Goal: Find specific page/section: Find specific page/section

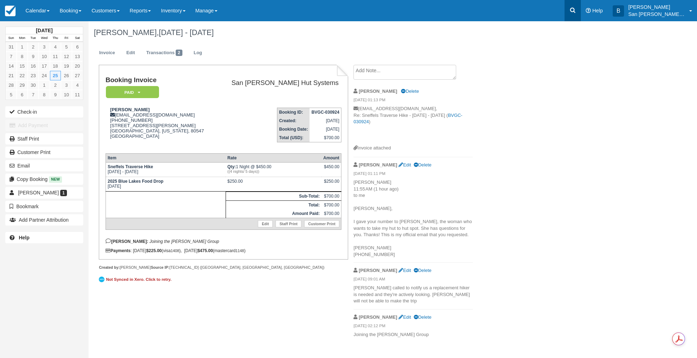
click at [573, 15] on link at bounding box center [573, 10] width 16 height 21
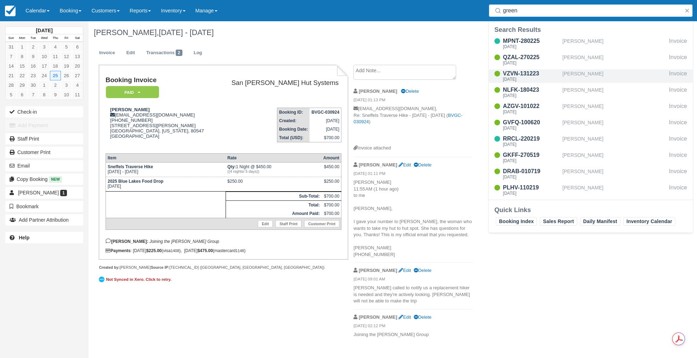
type input "green"
click at [528, 75] on div "VZVN-131223" at bounding box center [531, 73] width 57 height 9
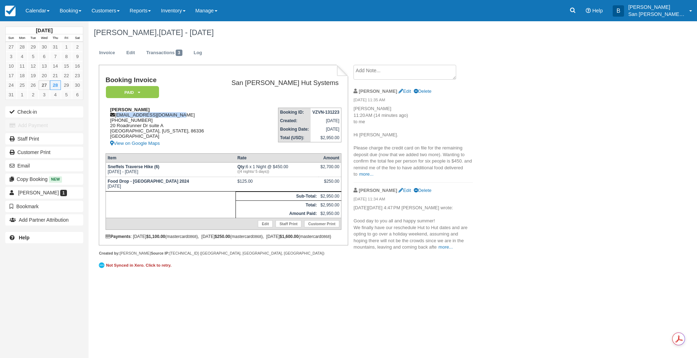
drag, startPoint x: 116, startPoint y: 114, endPoint x: 172, endPoint y: 117, distance: 55.4
click at [187, 113] on div "[PERSON_NAME] [EMAIL_ADDRESS][DOMAIN_NAME] [PHONE_NUMBER] [STREET_ADDRESS][US_S…" at bounding box center [161, 127] width 110 height 41
copy div "[EMAIL_ADDRESS][DOMAIN_NAME]"
click at [206, 111] on div "[PERSON_NAME] [EMAIL_ADDRESS][DOMAIN_NAME] [PHONE_NUMBER] [STREET_ADDRESS][US_S…" at bounding box center [161, 127] width 110 height 41
click at [578, 5] on link at bounding box center [573, 10] width 16 height 21
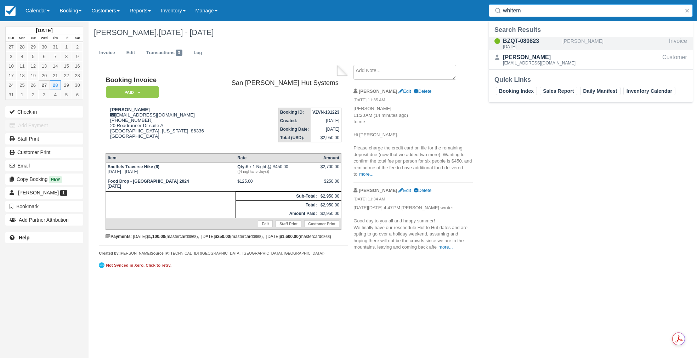
type input "whitem"
click at [526, 41] on div "BZQT-080823" at bounding box center [531, 41] width 57 height 9
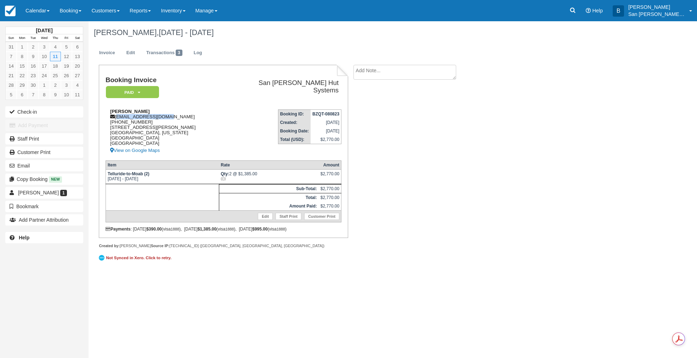
drag, startPoint x: 116, startPoint y: 116, endPoint x: 181, endPoint y: 116, distance: 64.8
click at [181, 116] on div "Rebecca Whiteman rwhiteman7@gmail.com 1 (575) 613-2058 836 Adams Street NE Albu…" at bounding box center [169, 132] width 127 height 46
copy div "[EMAIL_ADDRESS][DOMAIN_NAME]"
click at [245, 119] on td "Booking ID: BZQT-080823 Created: August 8, 2023 Booking Date: September 11, 202…" at bounding box center [286, 129] width 109 height 51
click at [388, 71] on textarea at bounding box center [405, 72] width 103 height 15
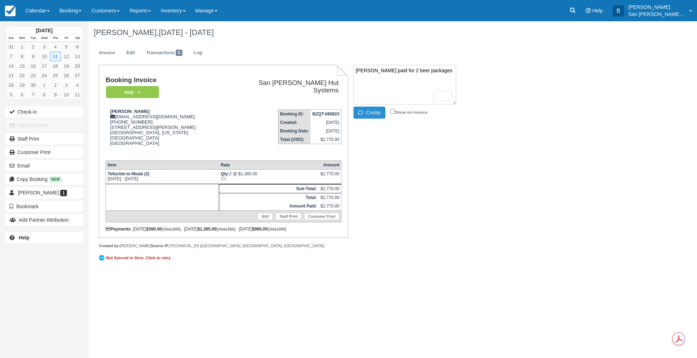
type textarea "Rebecca Whiteman paid for 2 beer packages"
click at [369, 112] on button "Create" at bounding box center [370, 113] width 32 height 12
click at [577, 10] on icon at bounding box center [572, 10] width 7 height 7
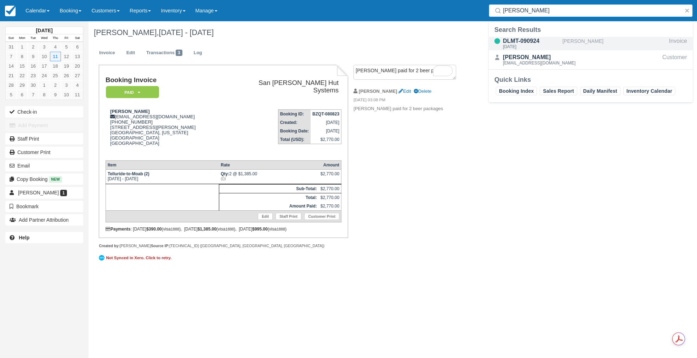
type input "Martina"
click at [521, 45] on div "[DATE]" at bounding box center [531, 47] width 57 height 4
